Goal: Information Seeking & Learning: Learn about a topic

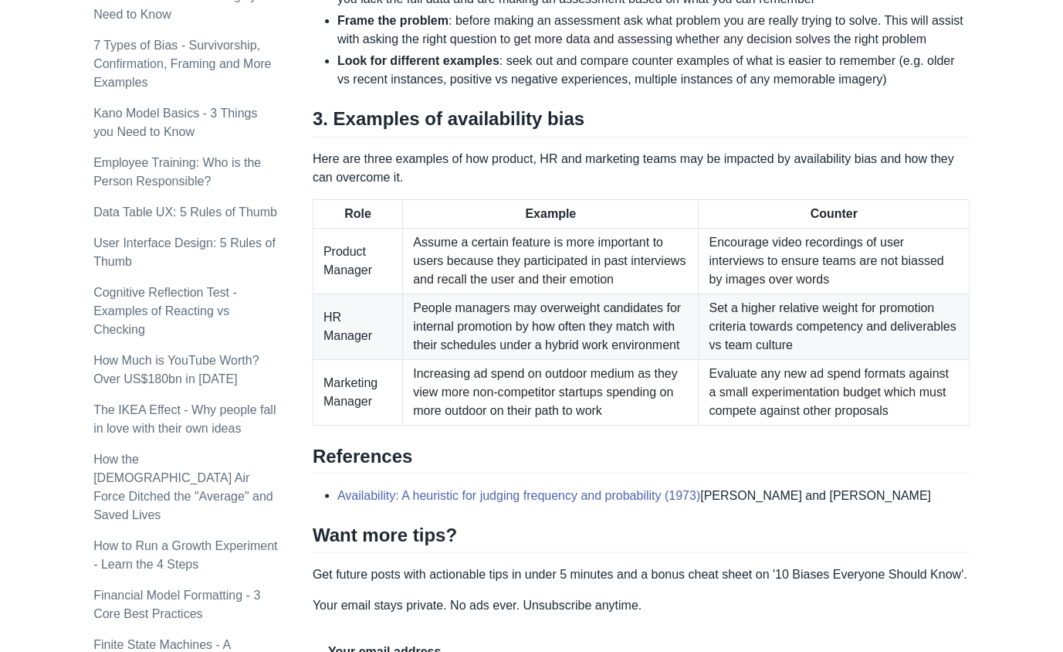
scroll to position [1247, 0]
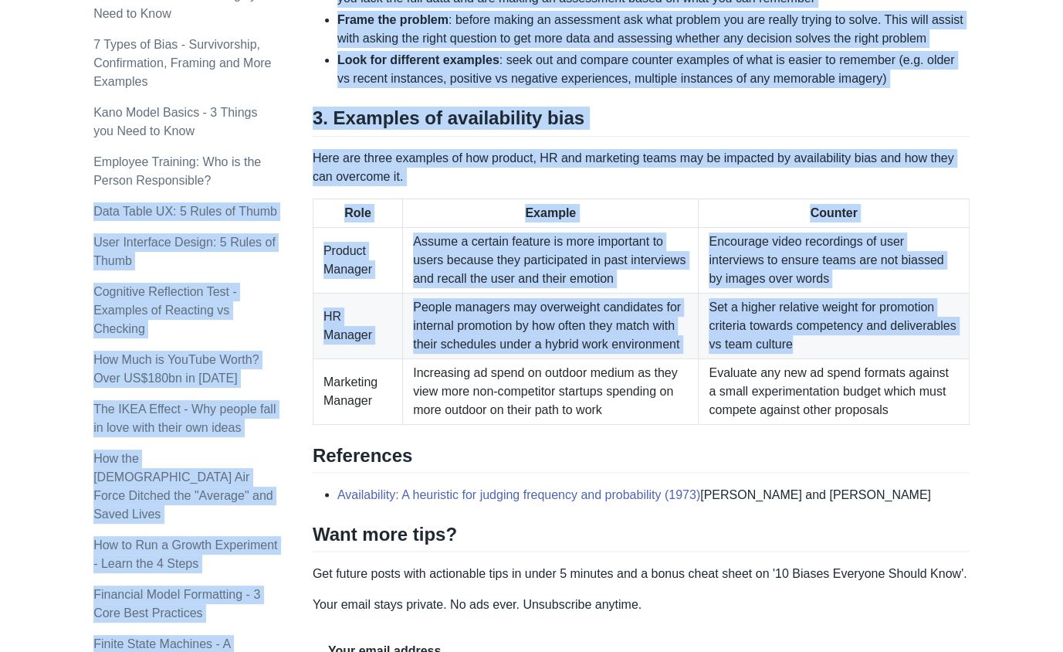
drag, startPoint x: 307, startPoint y: 153, endPoint x: 799, endPoint y: 334, distance: 524.4
click at [781, 318] on td "Set a higher relative weight for promotion criteria towards competency and deli…" at bounding box center [834, 326] width 271 height 66
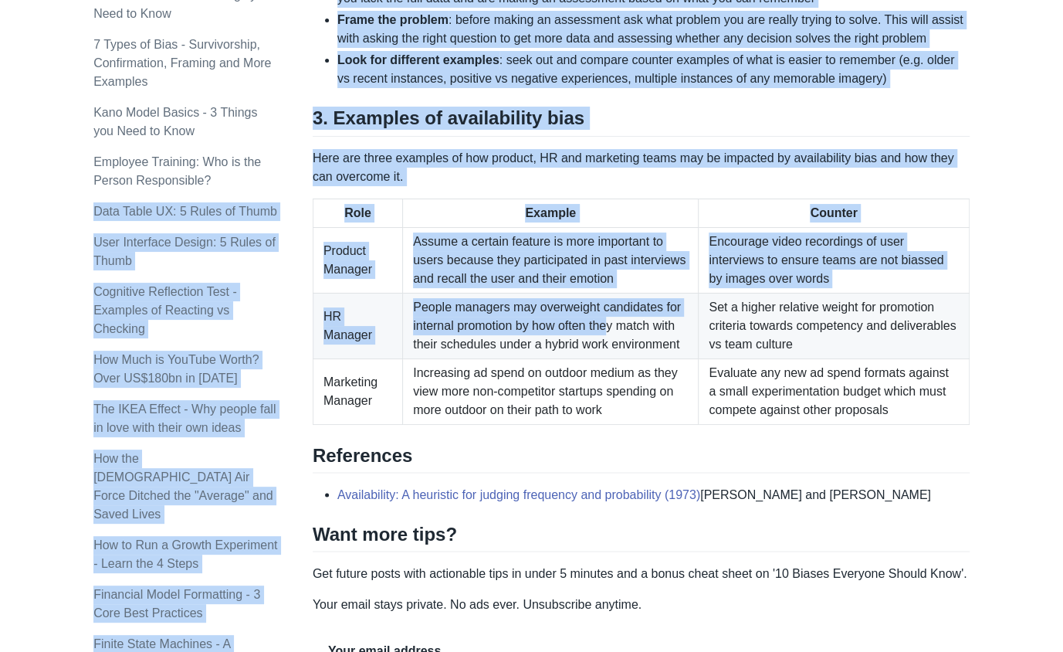
drag, startPoint x: 311, startPoint y: 151, endPoint x: 615, endPoint y: 322, distance: 348.6
click at [600, 298] on td "People managers may overweight candidates for internal promotion by how often t…" at bounding box center [551, 326] width 296 height 66
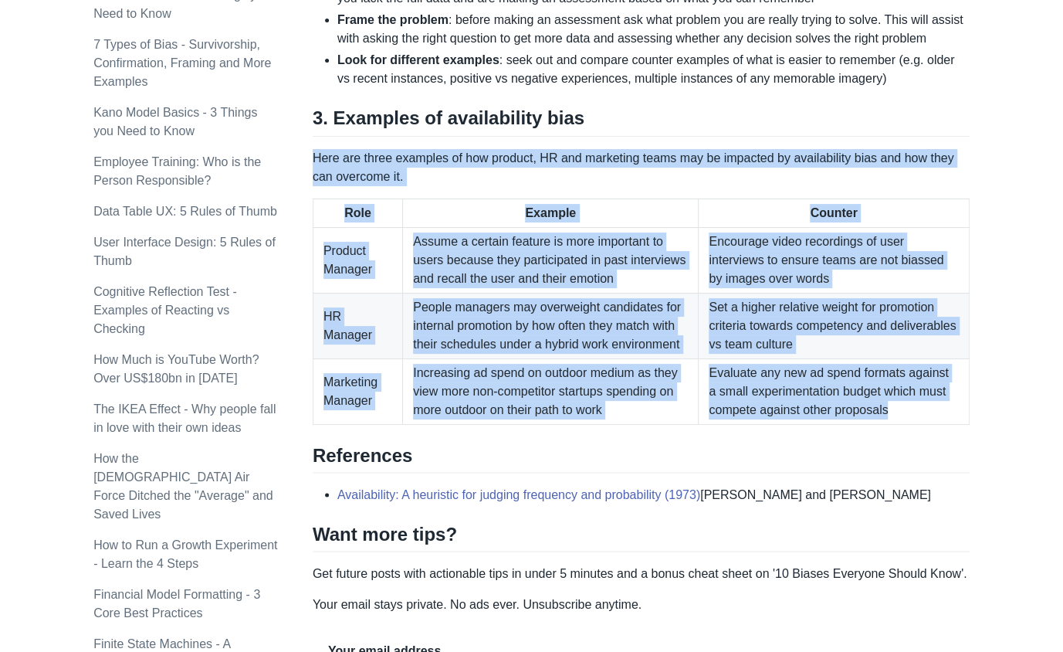
drag, startPoint x: 896, startPoint y: 406, endPoint x: 314, endPoint y: 148, distance: 636.9
copy div "Here are three examples of how product, HR and marketing teams may be impacted …"
click at [500, 179] on p "Here are three examples of how product, HR and marketing teams may be impacted …" at bounding box center [641, 167] width 657 height 37
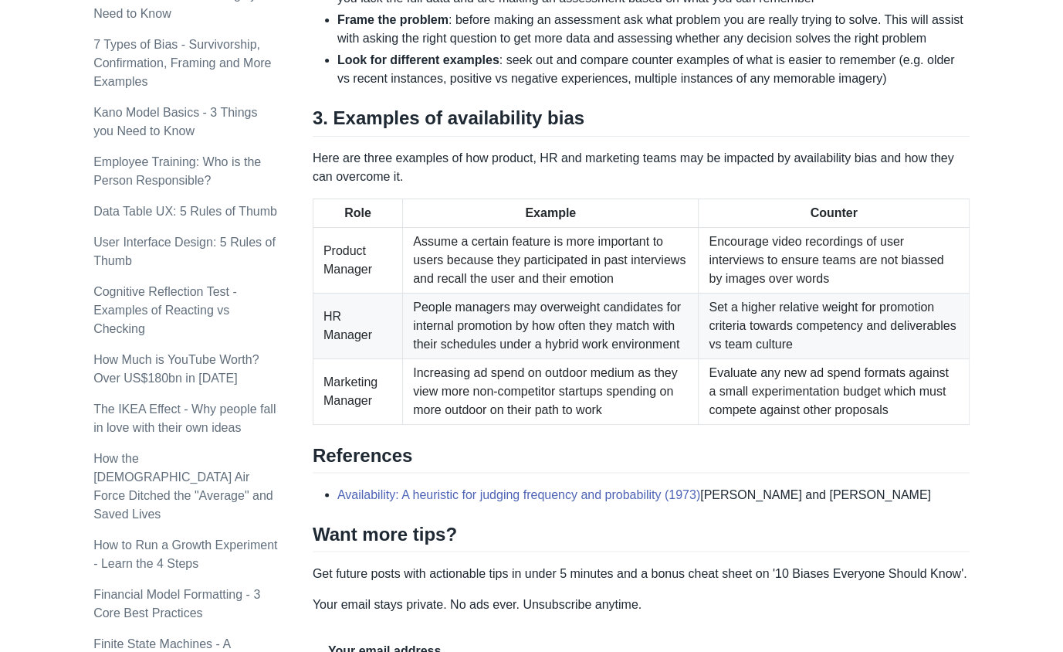
scroll to position [1054, 0]
